Goal: Information Seeking & Learning: Check status

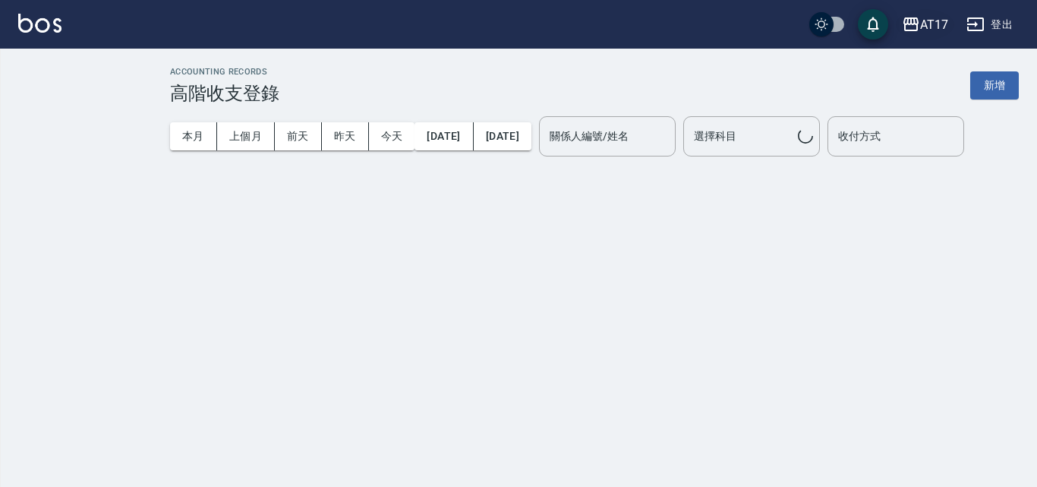
click at [931, 20] on div "AT17" at bounding box center [934, 24] width 28 height 19
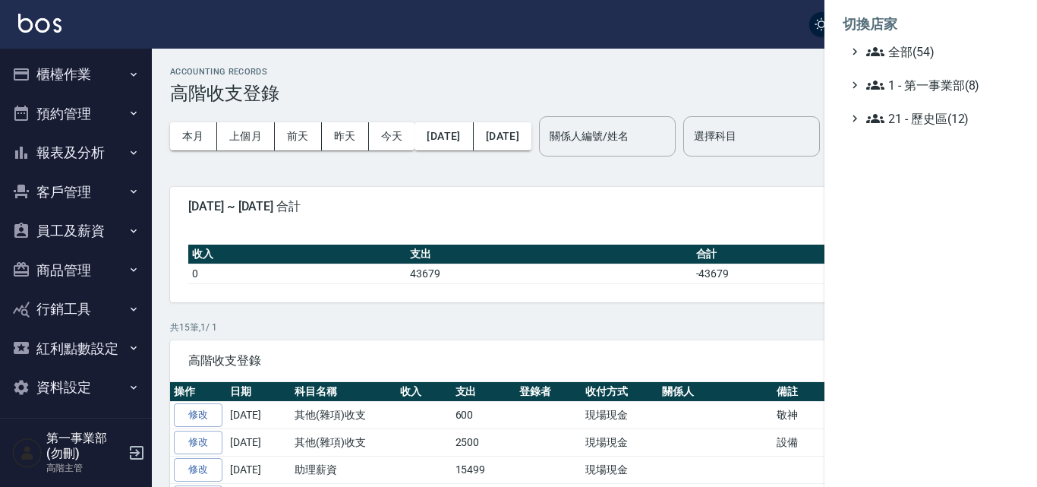
scroll to position [125, 0]
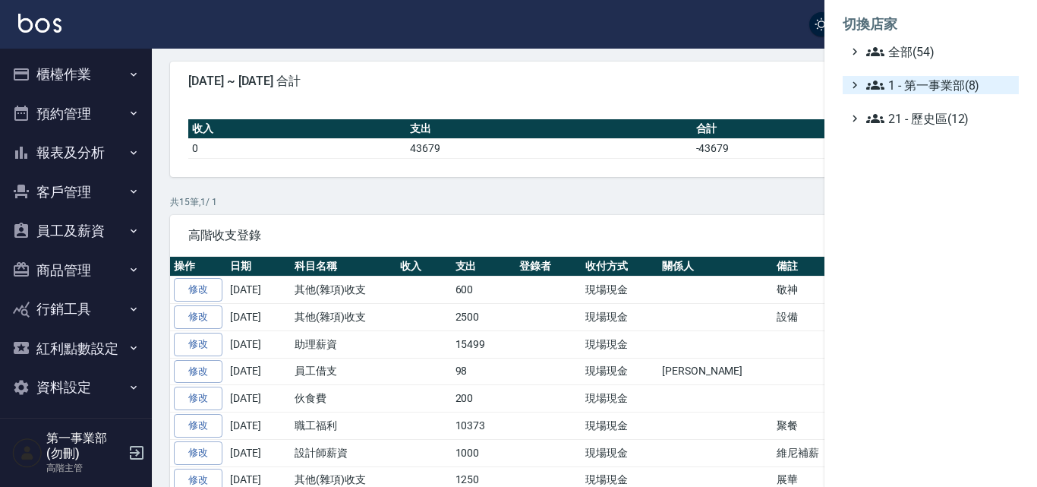
click at [901, 84] on span "1 - 第一事業部(8)" at bounding box center [939, 85] width 147 height 18
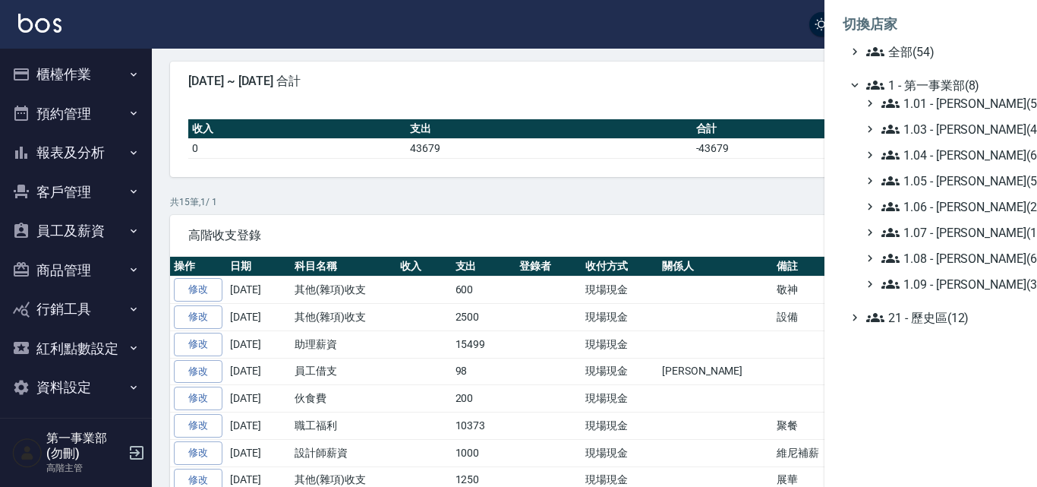
click at [736, 58] on div at bounding box center [518, 243] width 1037 height 487
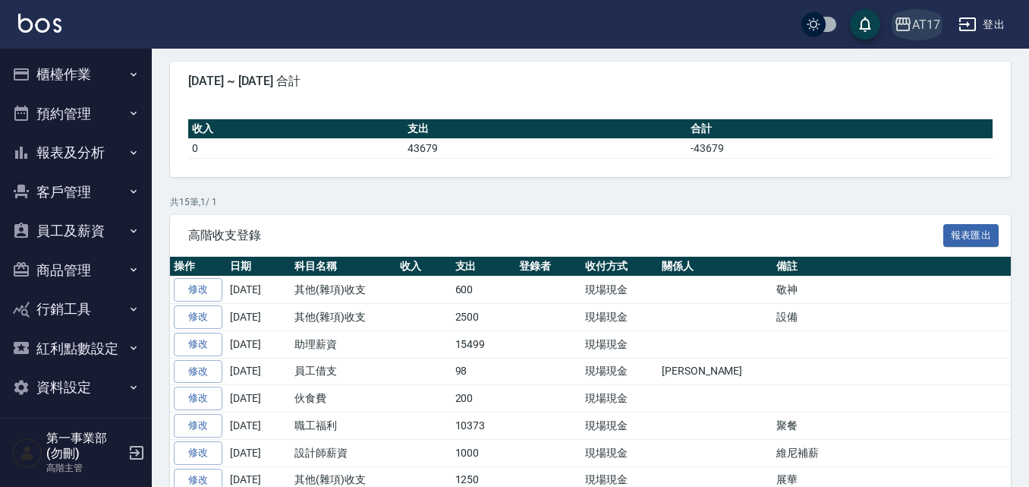
click at [931, 23] on div "AT17" at bounding box center [927, 24] width 28 height 19
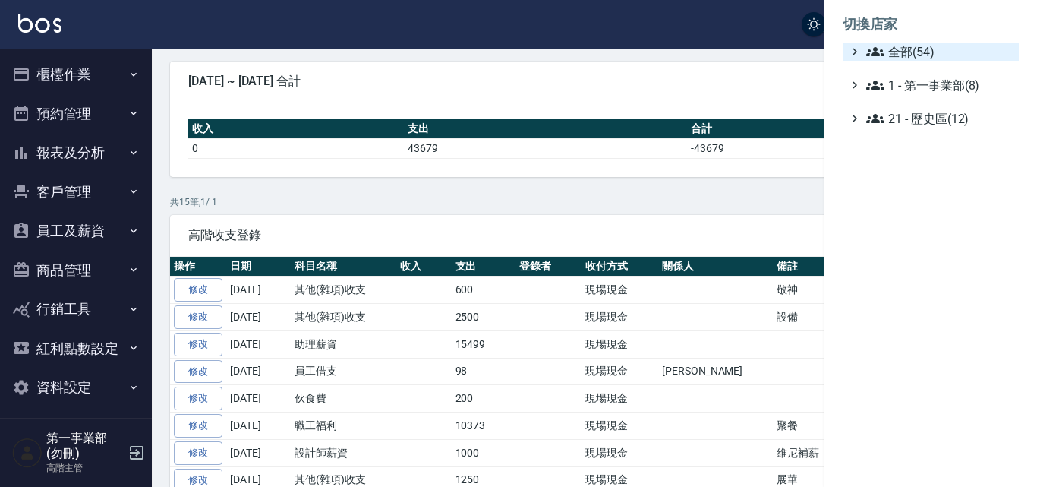
click at [934, 59] on span "全部(54)" at bounding box center [939, 52] width 147 height 18
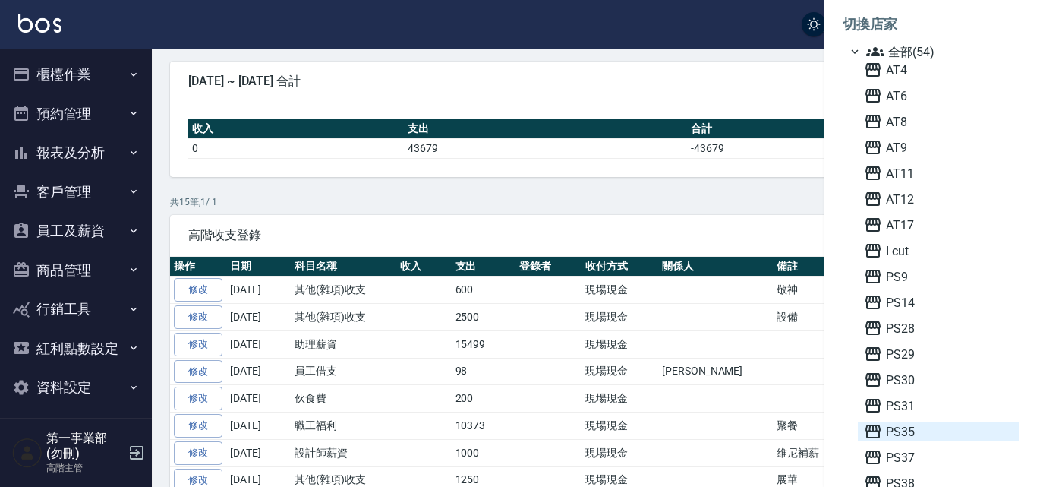
click at [921, 437] on span "PS35" at bounding box center [938, 431] width 149 height 18
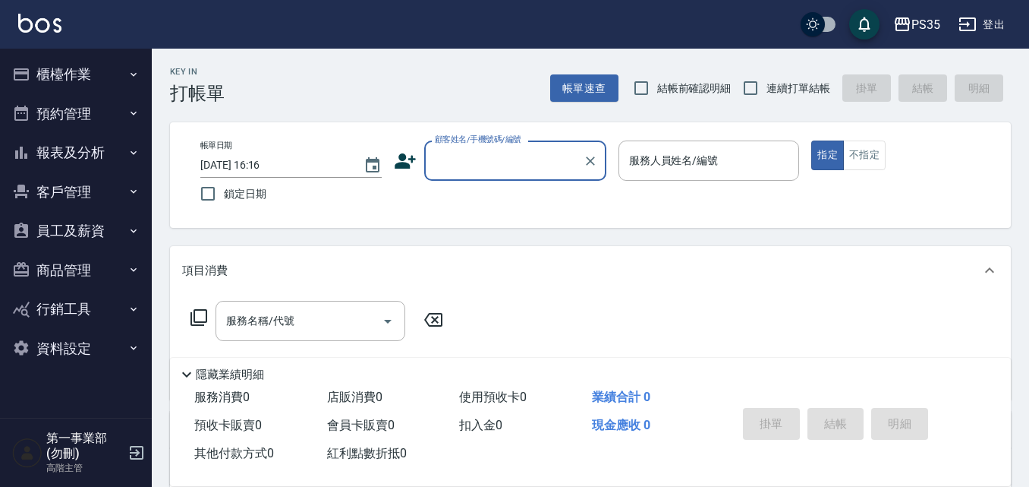
click at [100, 149] on button "報表及分析" at bounding box center [76, 152] width 140 height 39
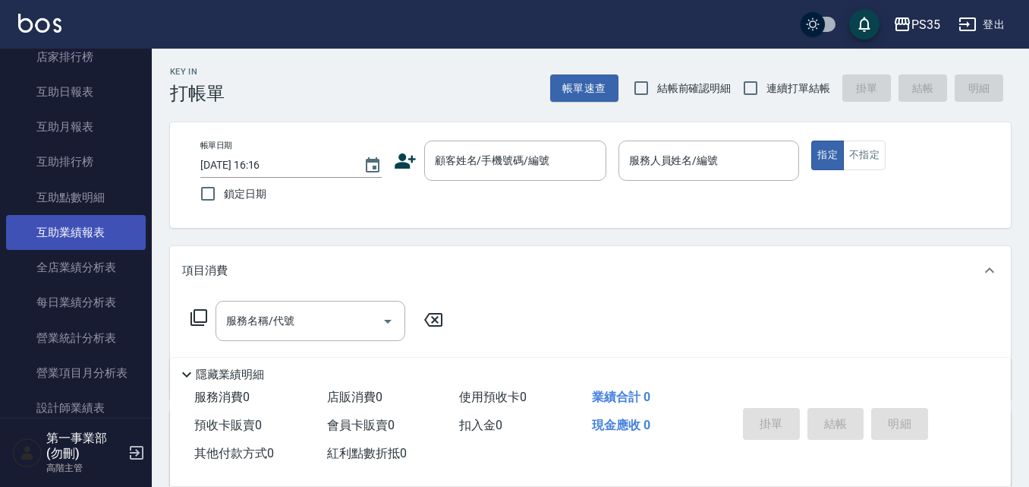
scroll to position [304, 0]
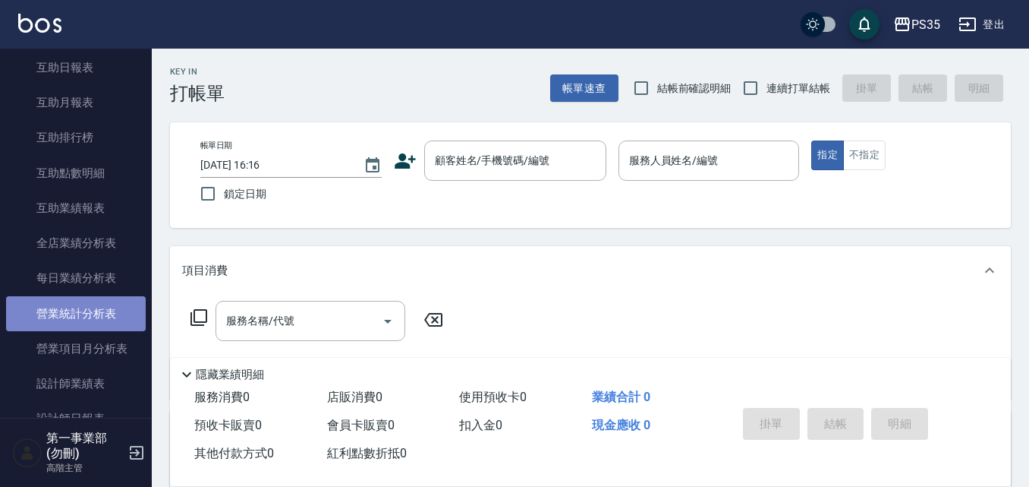
click at [102, 297] on link "營業統計分析表" at bounding box center [76, 313] width 140 height 35
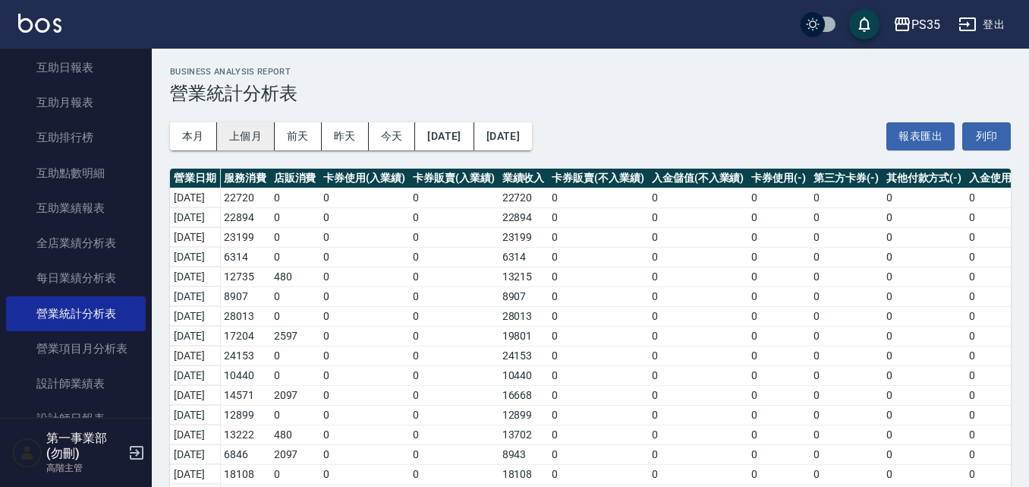
click at [239, 122] on div "本月 上個月 前天 昨天 今天 [DATE] [DATE] 報表匯出 列印" at bounding box center [590, 136] width 841 height 65
click at [240, 128] on button "上個月" at bounding box center [246, 136] width 58 height 28
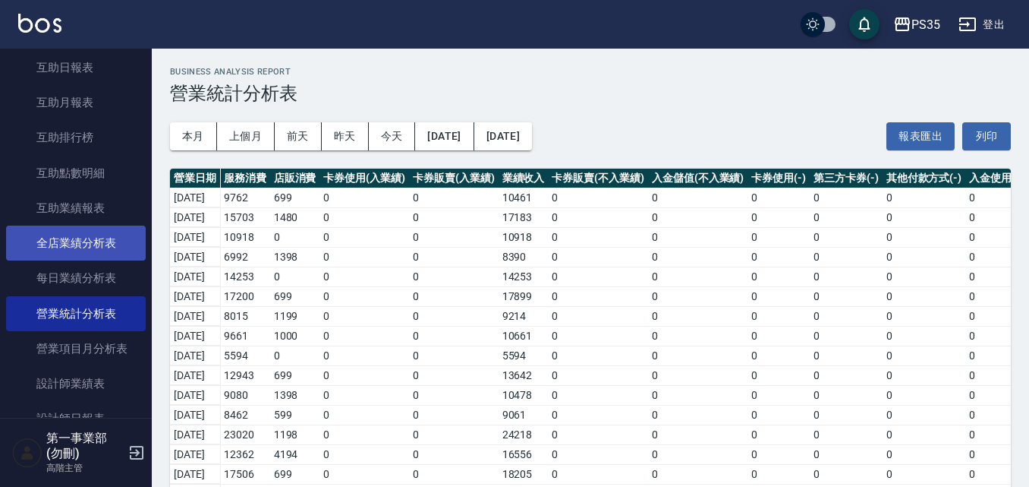
click at [80, 247] on link "全店業績分析表" at bounding box center [76, 242] width 140 height 35
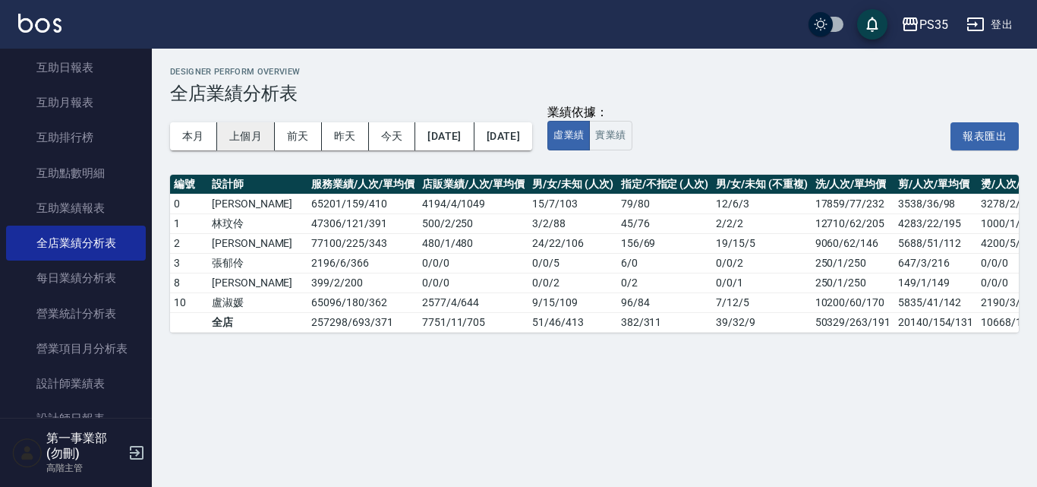
click at [246, 136] on button "上個月" at bounding box center [246, 136] width 58 height 28
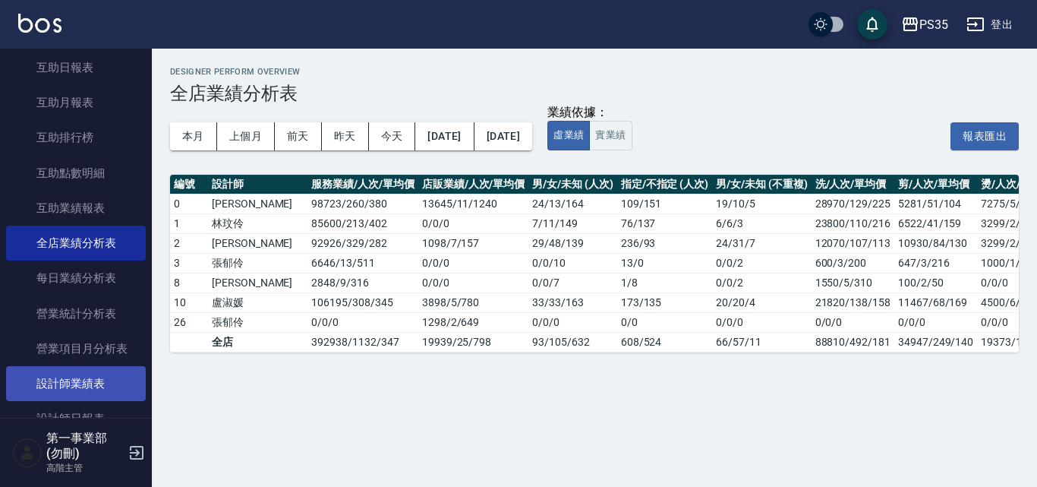
click at [99, 380] on link "設計師業績表" at bounding box center [76, 383] width 140 height 35
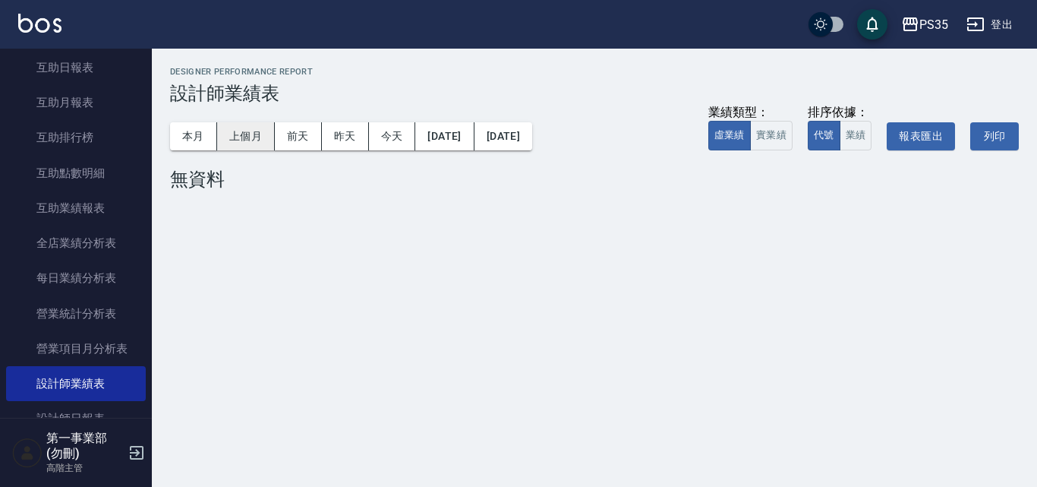
click at [255, 127] on button "上個月" at bounding box center [246, 136] width 58 height 28
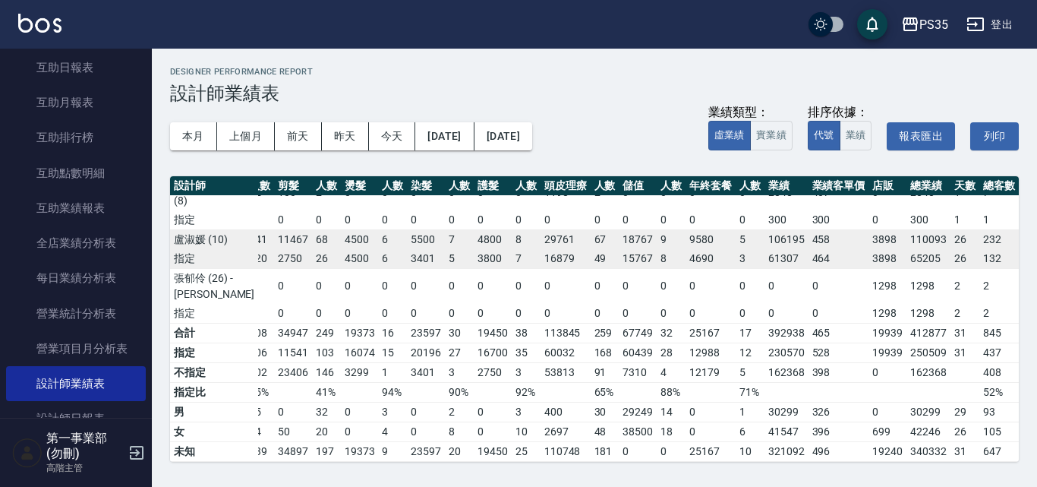
scroll to position [298, 55]
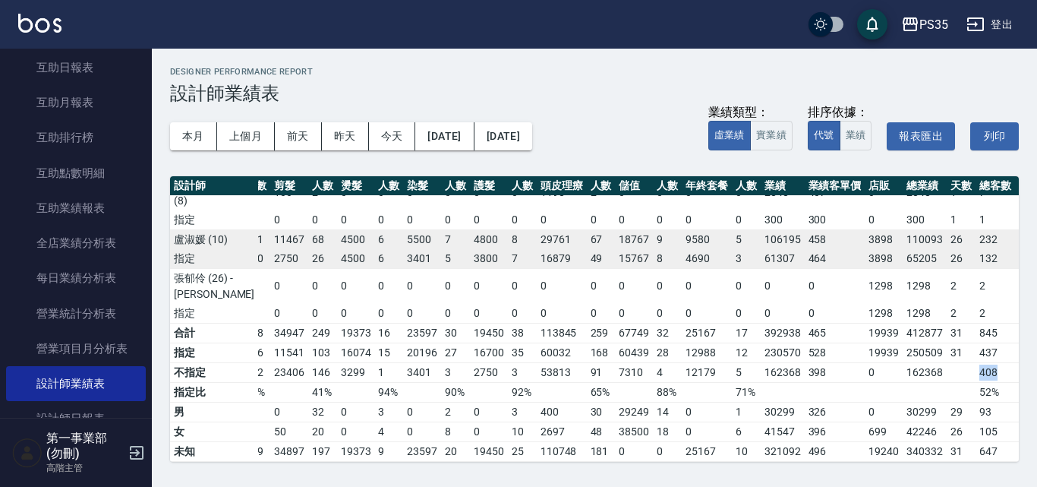
drag, startPoint x: 944, startPoint y: 358, endPoint x: 922, endPoint y: 358, distance: 21.3
click at [976, 362] on td "408" at bounding box center [995, 372] width 39 height 20
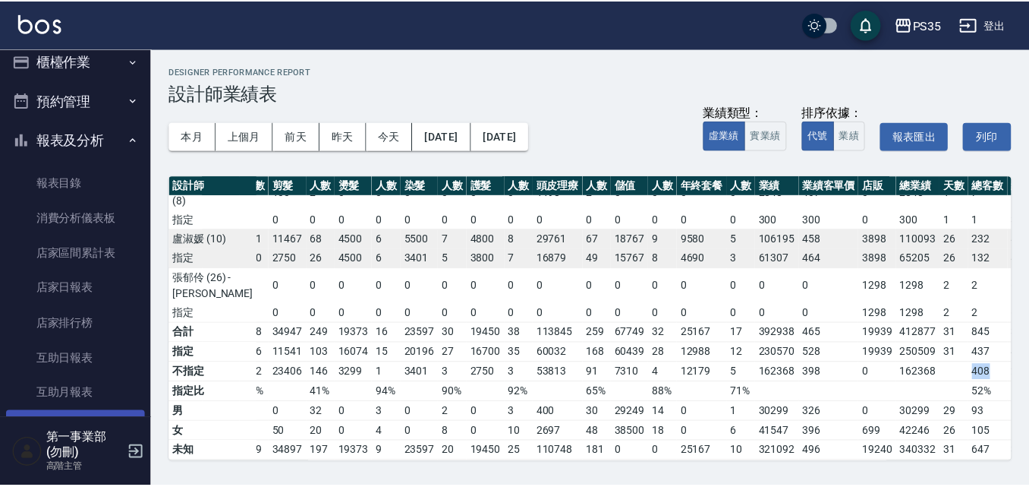
scroll to position [0, 0]
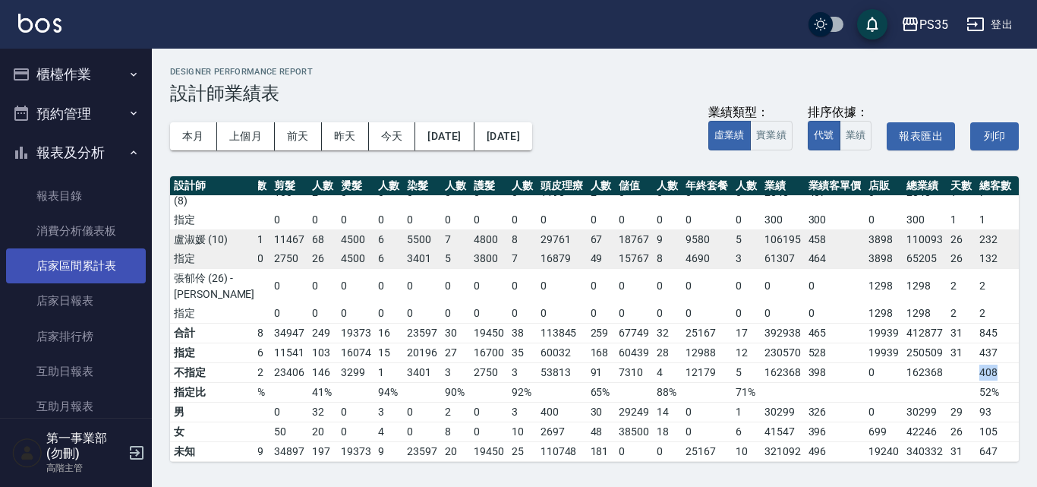
click at [112, 266] on link "店家區間累計表" at bounding box center [76, 265] width 140 height 35
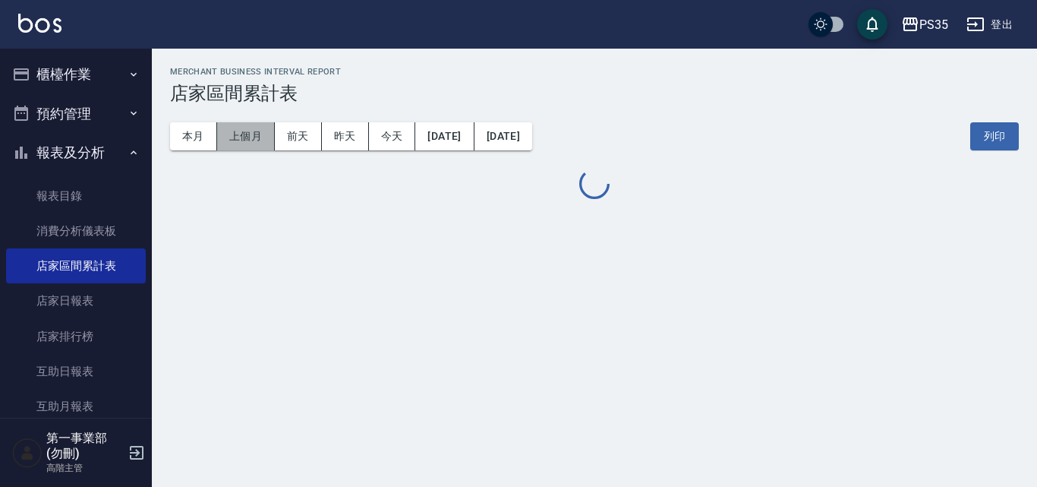
click at [257, 136] on button "上個月" at bounding box center [246, 136] width 58 height 28
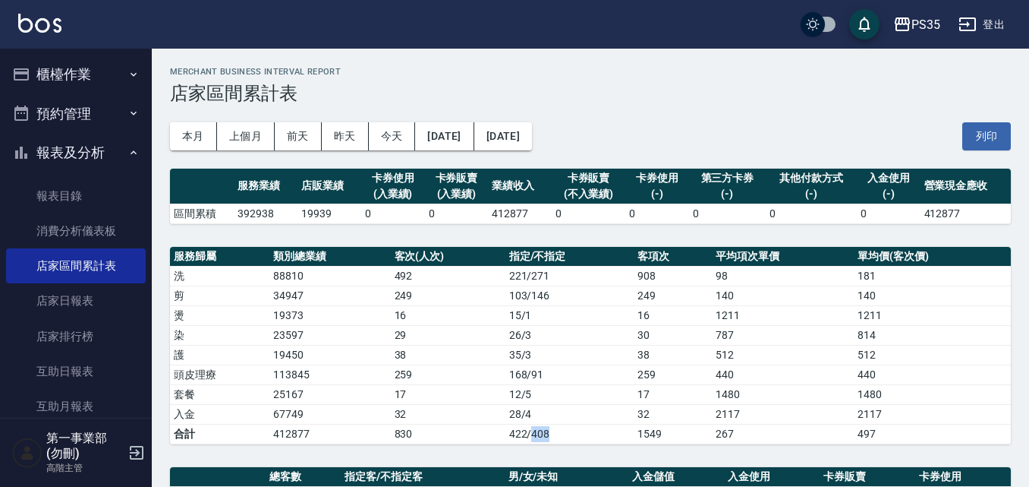
drag, startPoint x: 531, startPoint y: 431, endPoint x: 556, endPoint y: 433, distance: 25.1
click at [556, 433] on td "422/408" at bounding box center [570, 434] width 128 height 20
click at [461, 132] on button "[DATE]" at bounding box center [444, 136] width 58 height 28
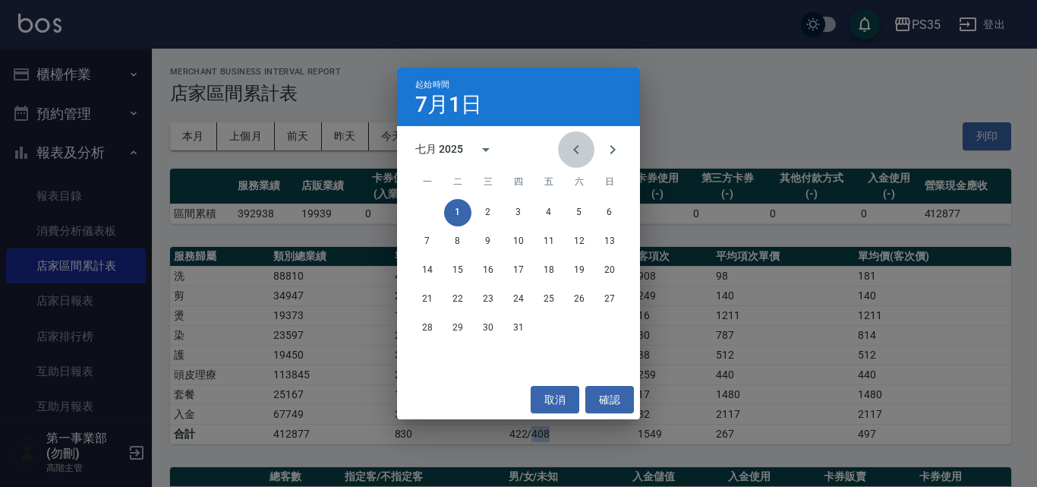
click at [583, 146] on icon "Previous month" at bounding box center [576, 149] width 18 height 18
click at [603, 209] on button "1" at bounding box center [609, 212] width 27 height 27
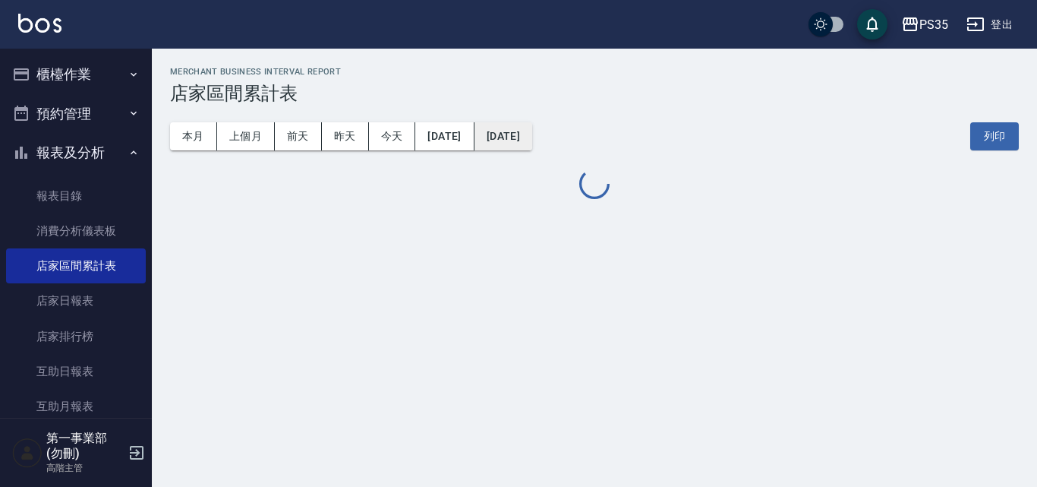
click at [532, 138] on button "[DATE]" at bounding box center [503, 136] width 58 height 28
click at [532, 145] on button "[DATE]" at bounding box center [503, 136] width 58 height 28
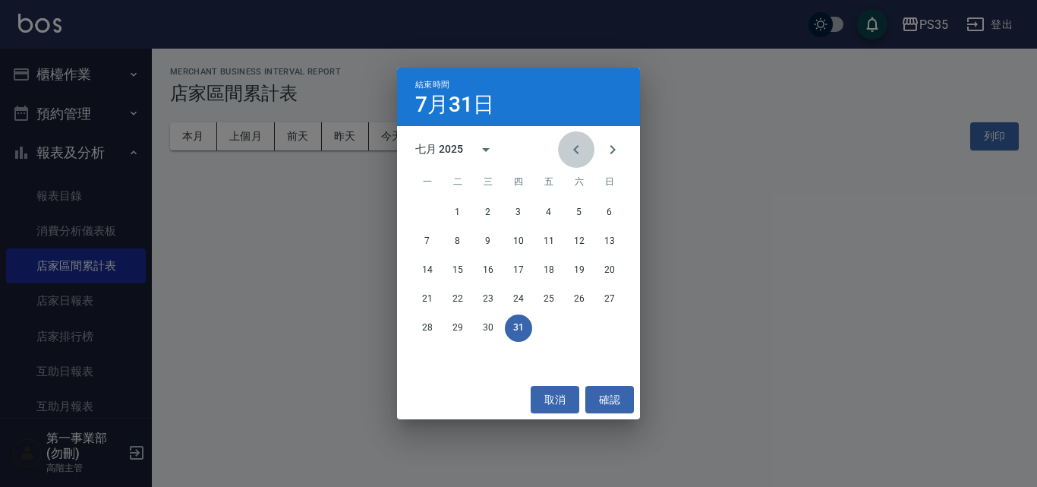
click at [575, 140] on icon "Previous month" at bounding box center [576, 149] width 18 height 18
click at [431, 355] on button "30" at bounding box center [427, 356] width 27 height 27
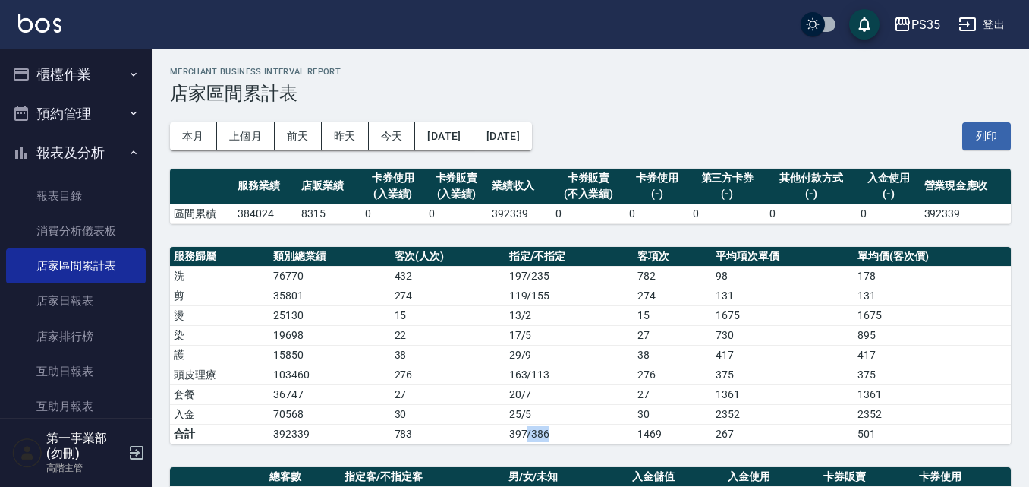
drag, startPoint x: 528, startPoint y: 435, endPoint x: 569, endPoint y: 434, distance: 40.2
click at [569, 434] on td "397/386" at bounding box center [570, 434] width 128 height 20
click at [574, 433] on td "397/386" at bounding box center [570, 434] width 128 height 20
click at [578, 429] on td "397/386" at bounding box center [570, 434] width 128 height 20
